Goal: Task Accomplishment & Management: Manage account settings

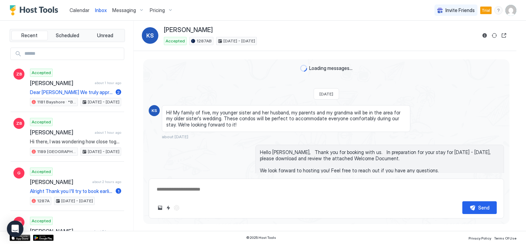
scroll to position [184, 0]
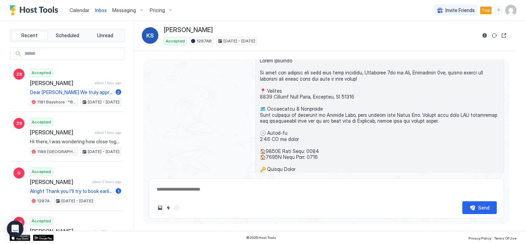
click at [81, 8] on span "Calendar" at bounding box center [80, 10] width 20 height 6
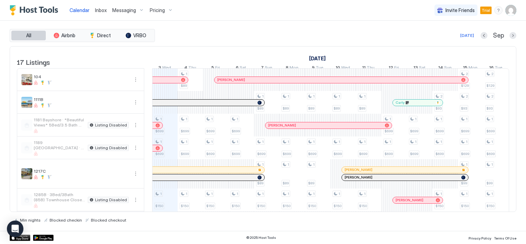
click at [33, 34] on button "All" at bounding box center [28, 36] width 34 height 10
click at [513, 15] on img "User profile" at bounding box center [510, 10] width 11 height 11
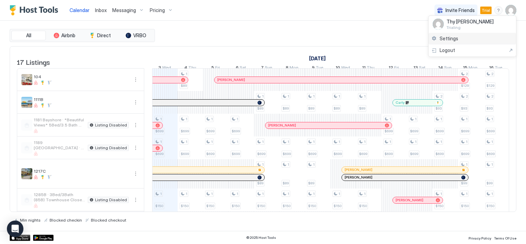
click at [450, 37] on span "Settings" at bounding box center [448, 38] width 19 height 6
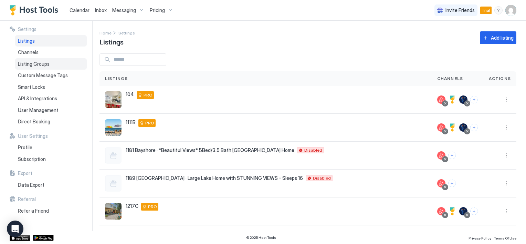
click at [33, 62] on span "Listing Groups" at bounding box center [34, 64] width 32 height 6
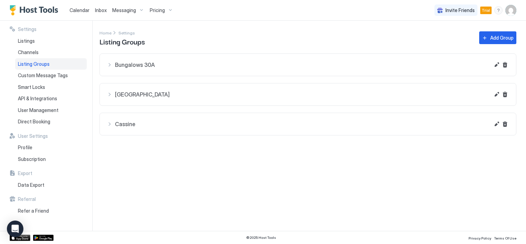
click at [140, 95] on span "[GEOGRAPHIC_DATA]" at bounding box center [302, 94] width 375 height 7
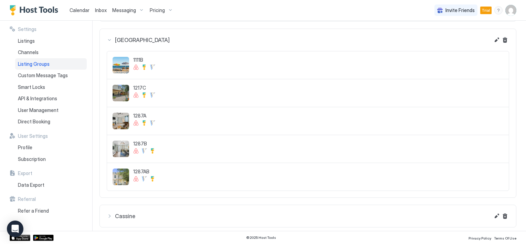
scroll to position [59, 0]
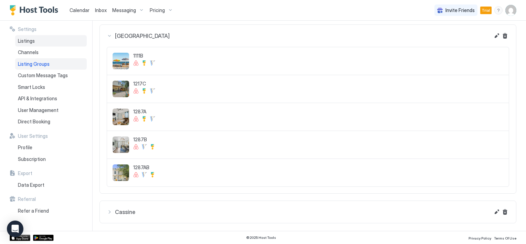
click at [27, 42] on span "Listings" at bounding box center [26, 41] width 17 height 6
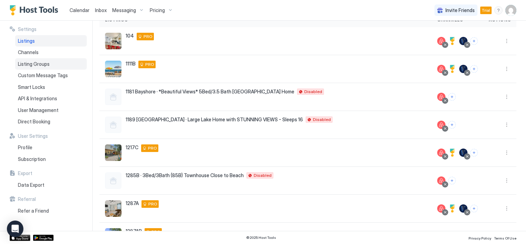
click at [37, 62] on span "Listing Groups" at bounding box center [34, 64] width 32 height 6
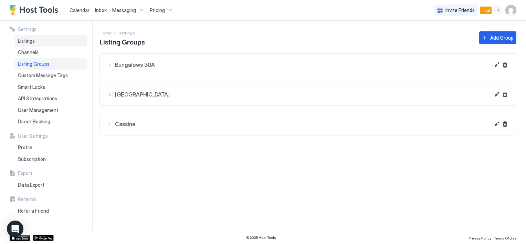
click at [29, 38] on span "Listings" at bounding box center [26, 41] width 17 height 6
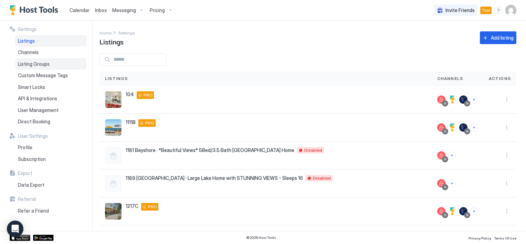
click at [47, 63] on span "Listing Groups" at bounding box center [34, 64] width 32 height 6
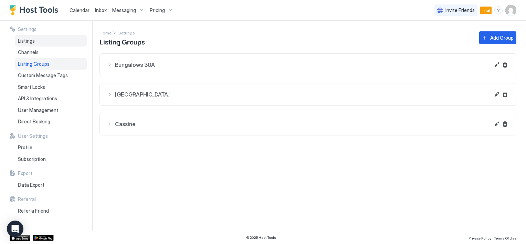
click at [32, 39] on span "Listings" at bounding box center [26, 41] width 17 height 6
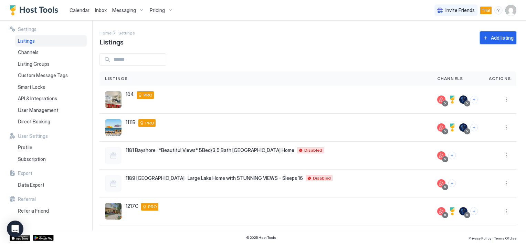
click at [482, 38] on button "Add listing" at bounding box center [498, 37] width 36 height 13
click at [76, 9] on span "Calendar" at bounding box center [80, 10] width 20 height 6
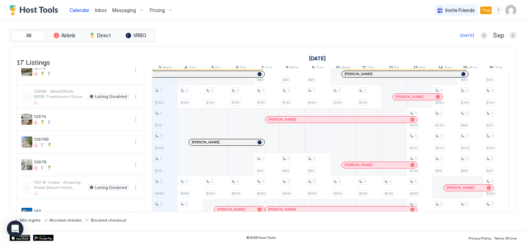
scroll to position [69, 0]
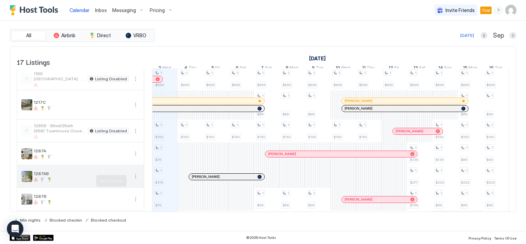
click at [136, 180] on button "More options" at bounding box center [135, 176] width 8 height 8
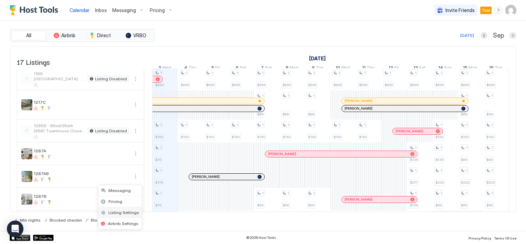
click at [129, 212] on span "Listing Settings" at bounding box center [123, 212] width 31 height 5
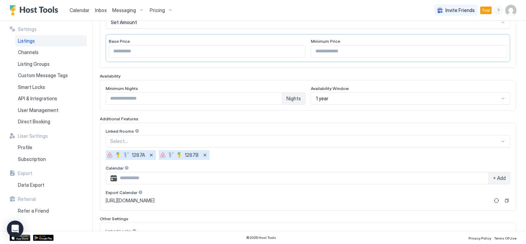
scroll to position [172, 0]
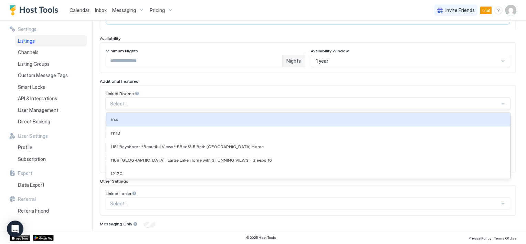
click at [137, 103] on div at bounding box center [305, 103] width 390 height 6
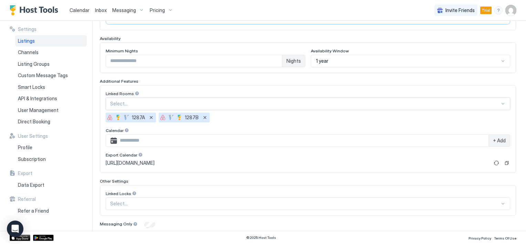
click at [137, 103] on div at bounding box center [305, 103] width 390 height 6
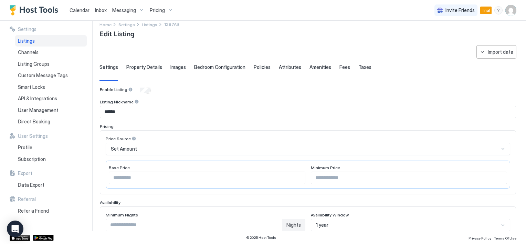
scroll to position [0, 0]
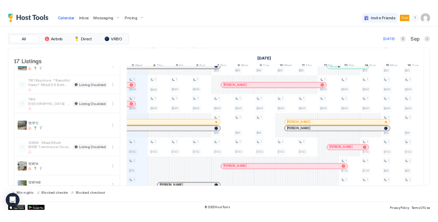
scroll to position [0, 382]
